Goal: Obtain resource: Download file/media

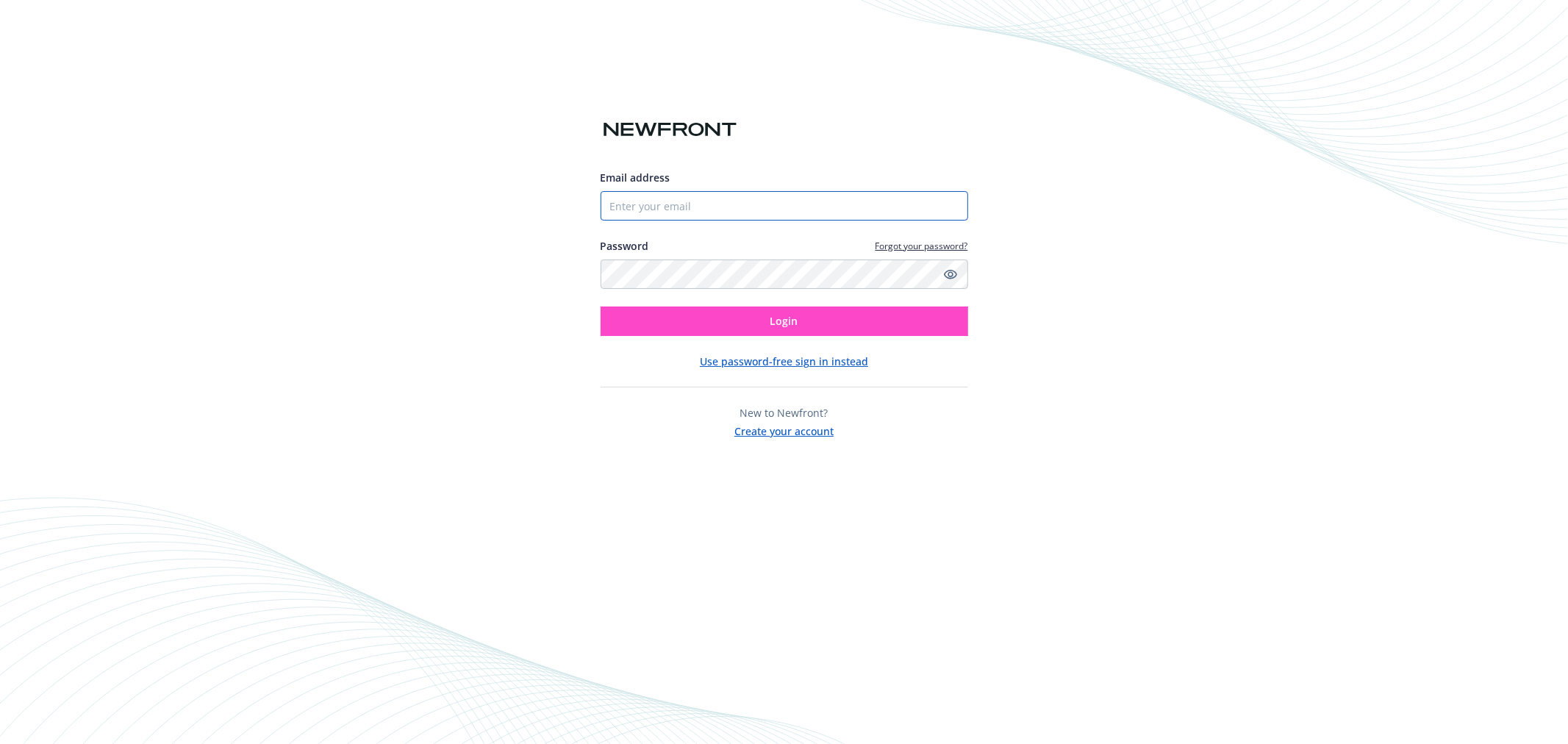
type input "[EMAIL_ADDRESS][DOMAIN_NAME]"
click at [815, 324] on button "Login" at bounding box center [784, 322] width 368 height 30
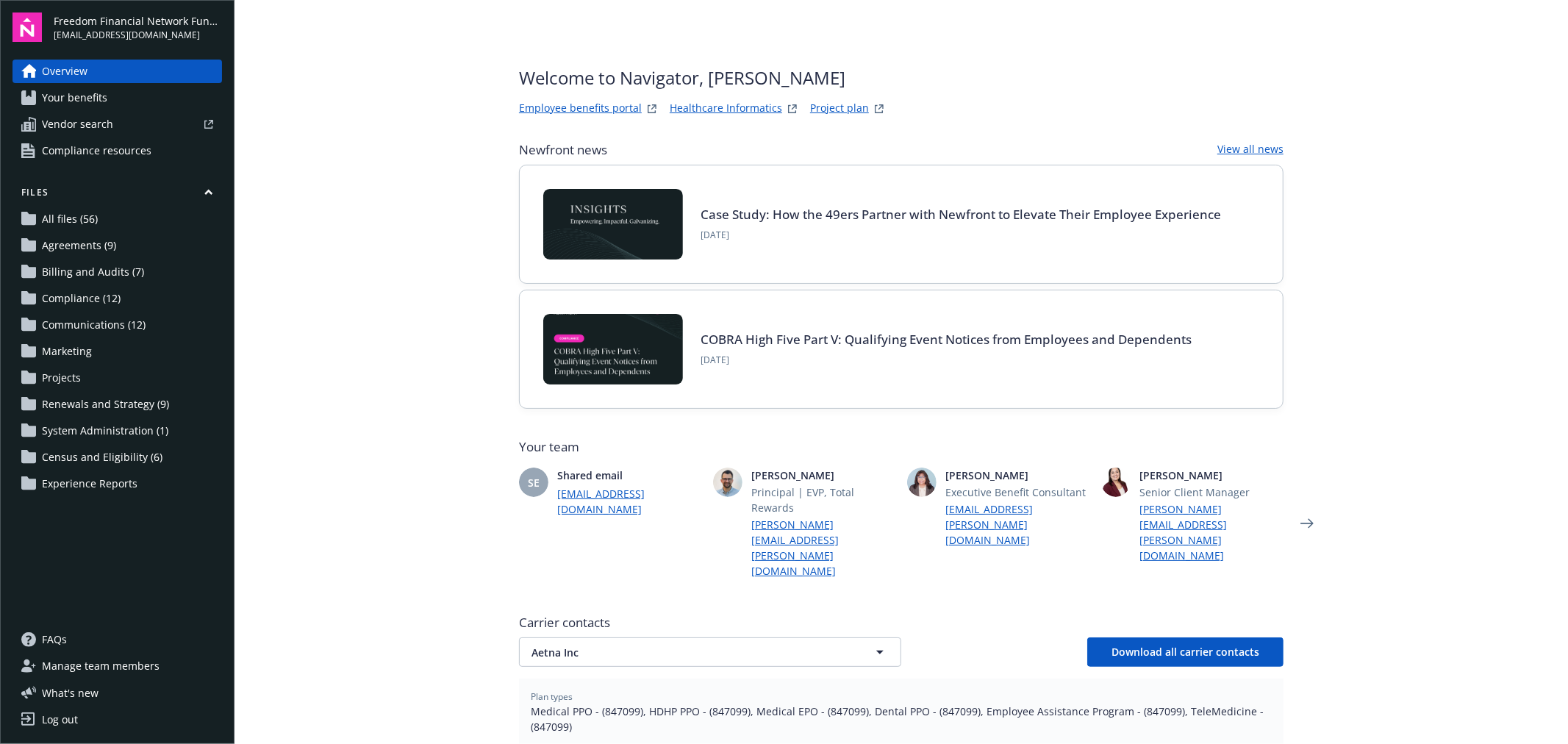
click at [818, 101] on link "Project plan" at bounding box center [839, 109] width 59 height 18
